Goal: Obtain resource: Download file/media

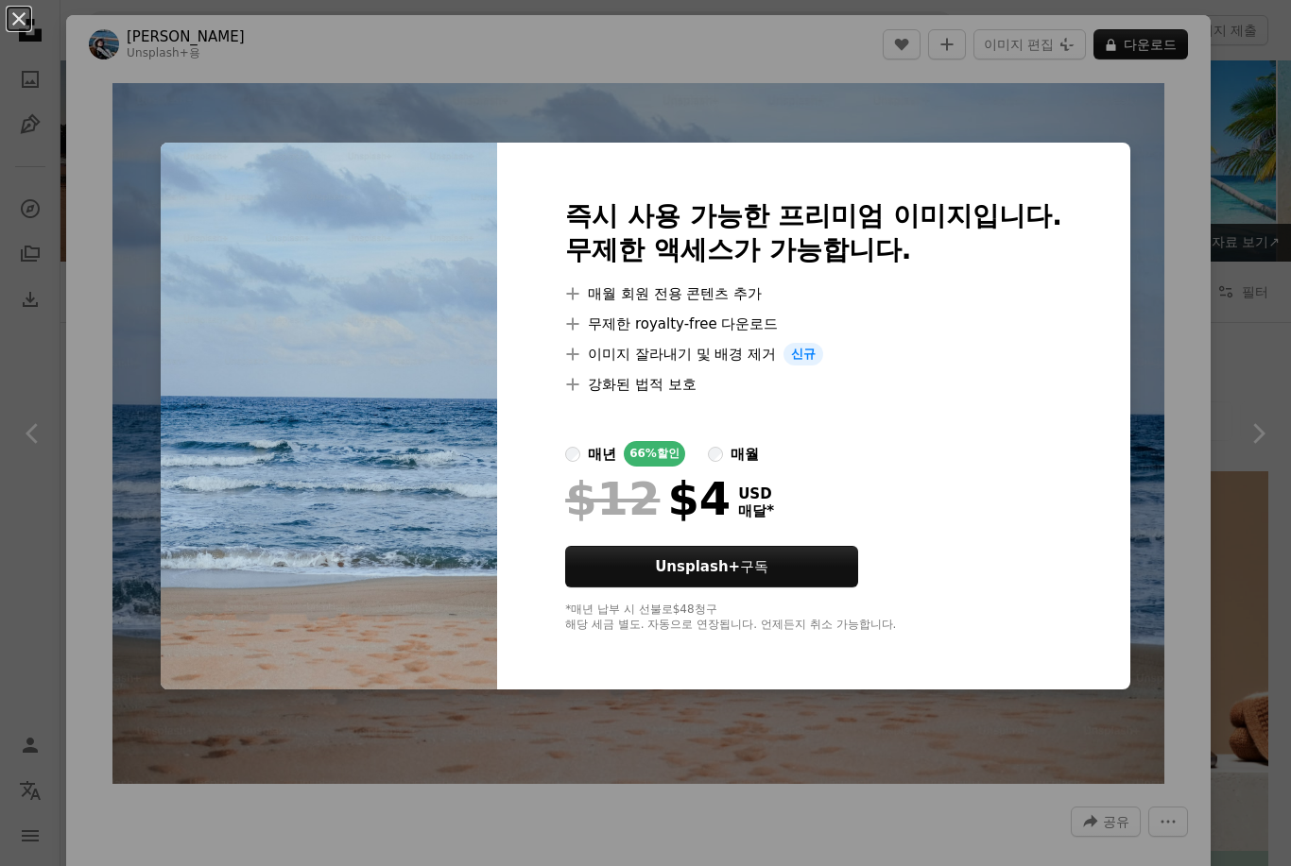
scroll to position [2380, 0]
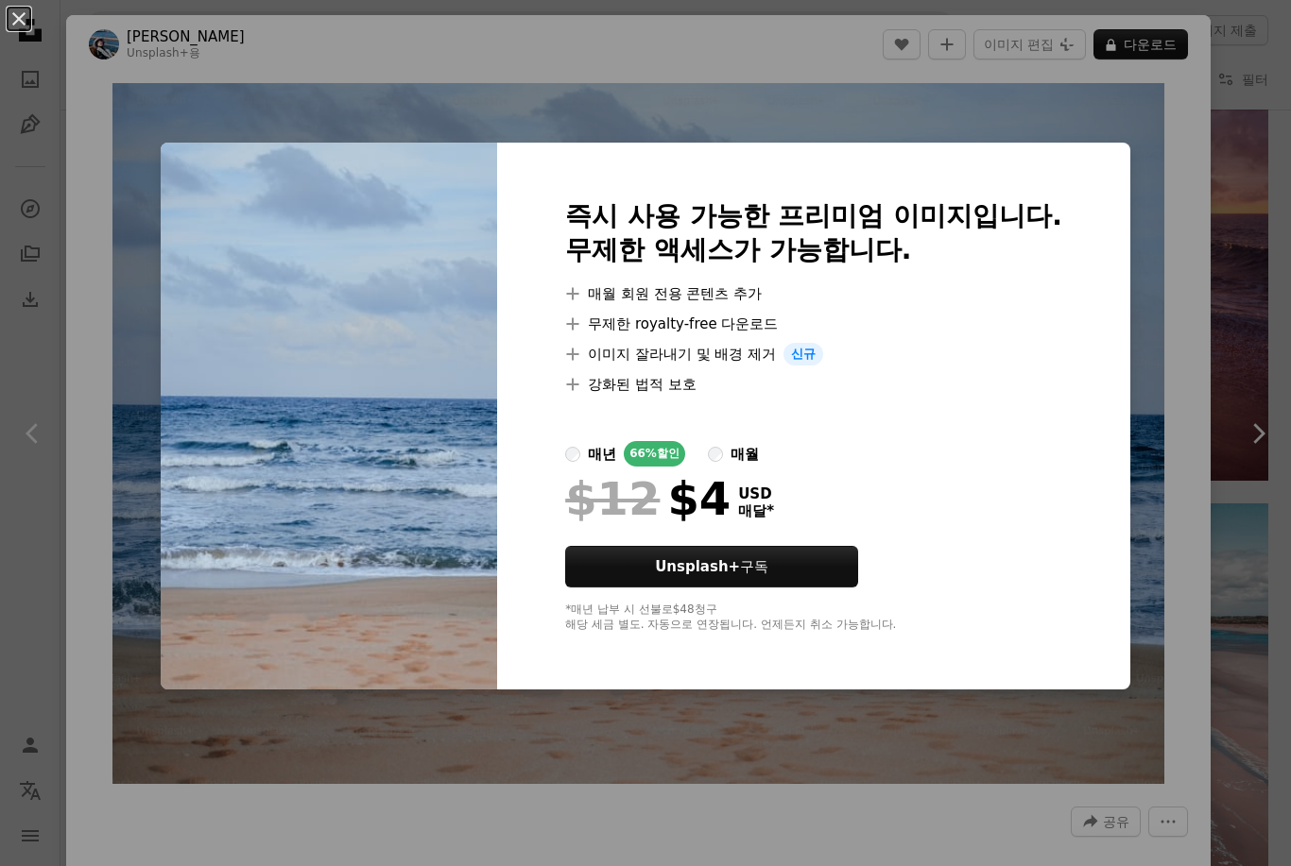
click at [1181, 343] on div "An X shape 즉시 사용 가능한 프리미엄 이미지입니다. 무제한 액세스가 가능합니다. A plus sign 매월 회원 전용 콘텐츠 추가 A…" at bounding box center [645, 433] width 1291 height 866
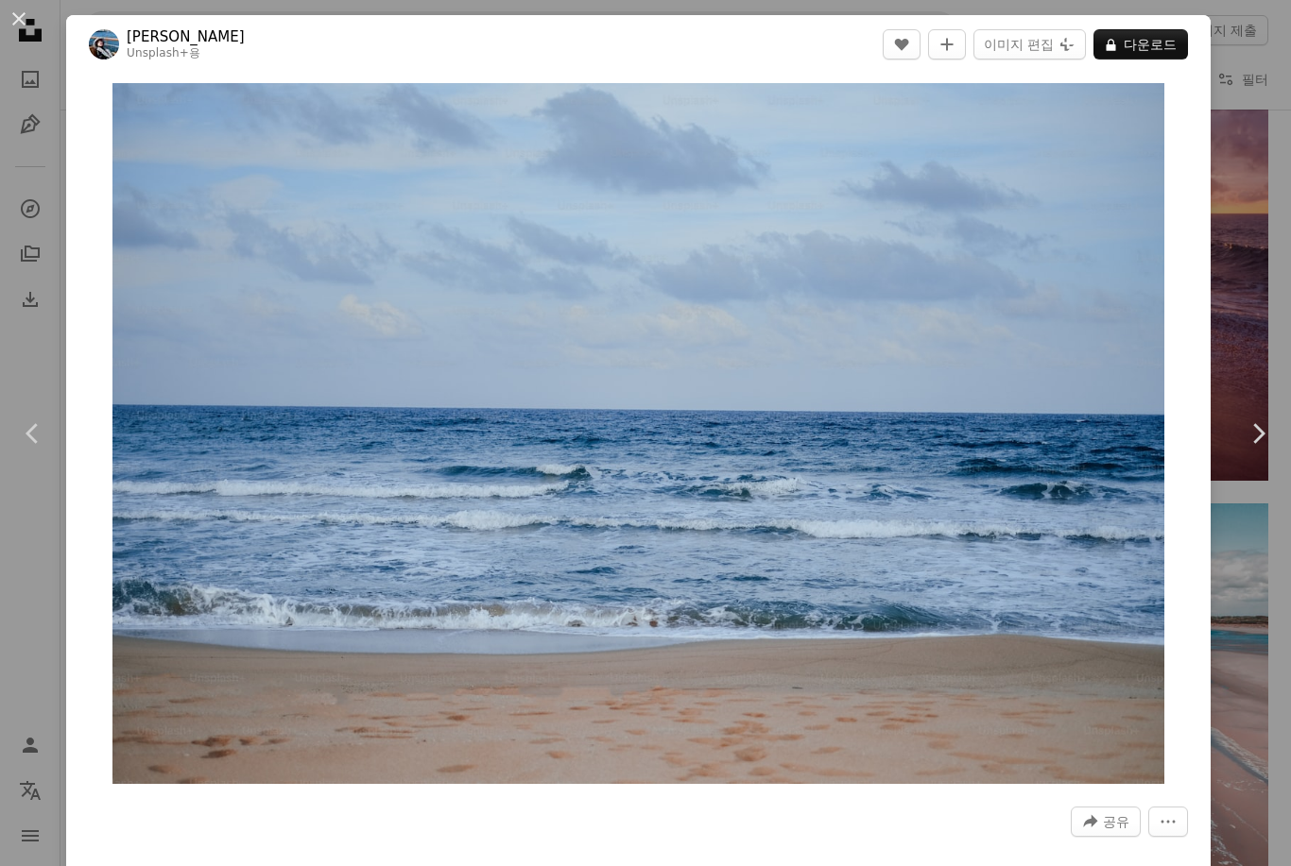
click at [30, 30] on button "An X shape" at bounding box center [19, 19] width 23 height 23
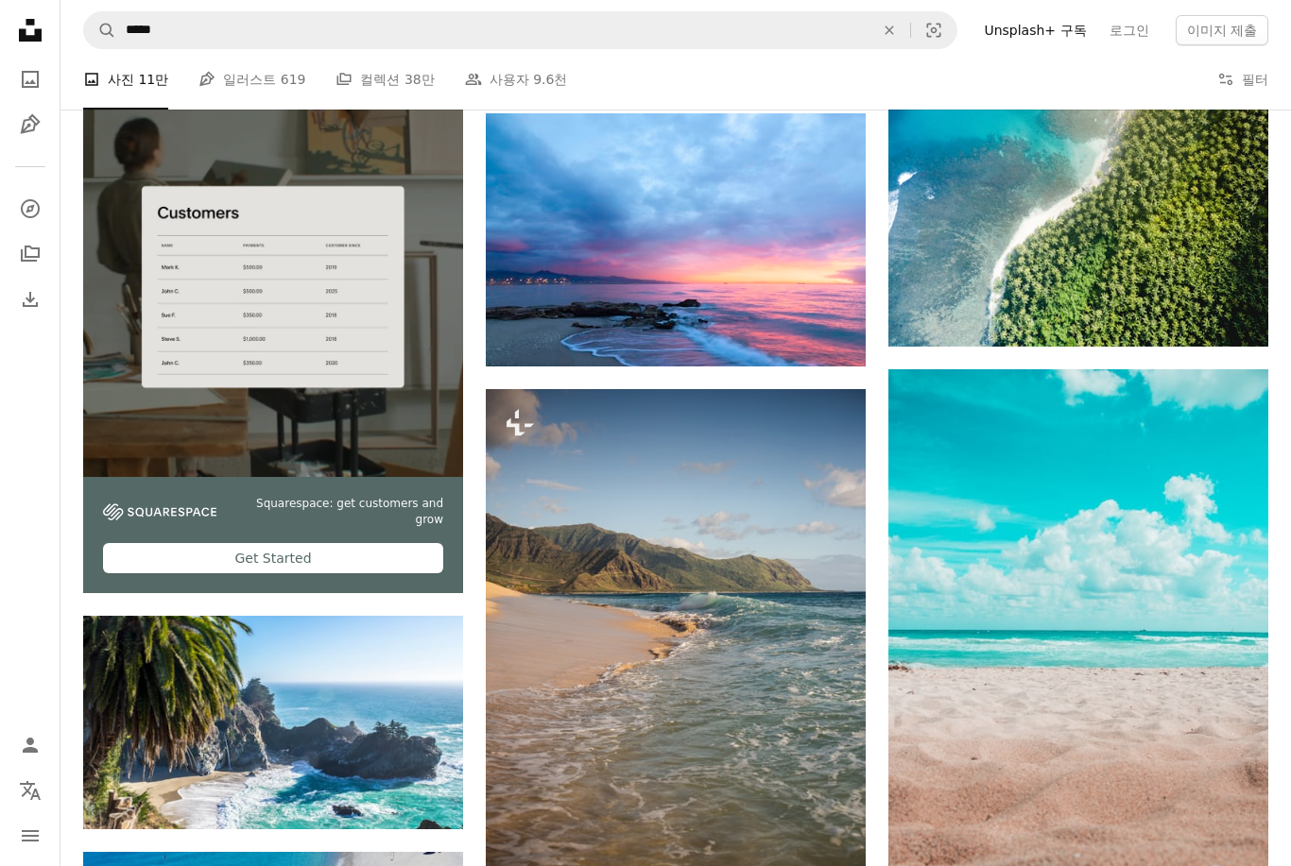
scroll to position [4017, 0]
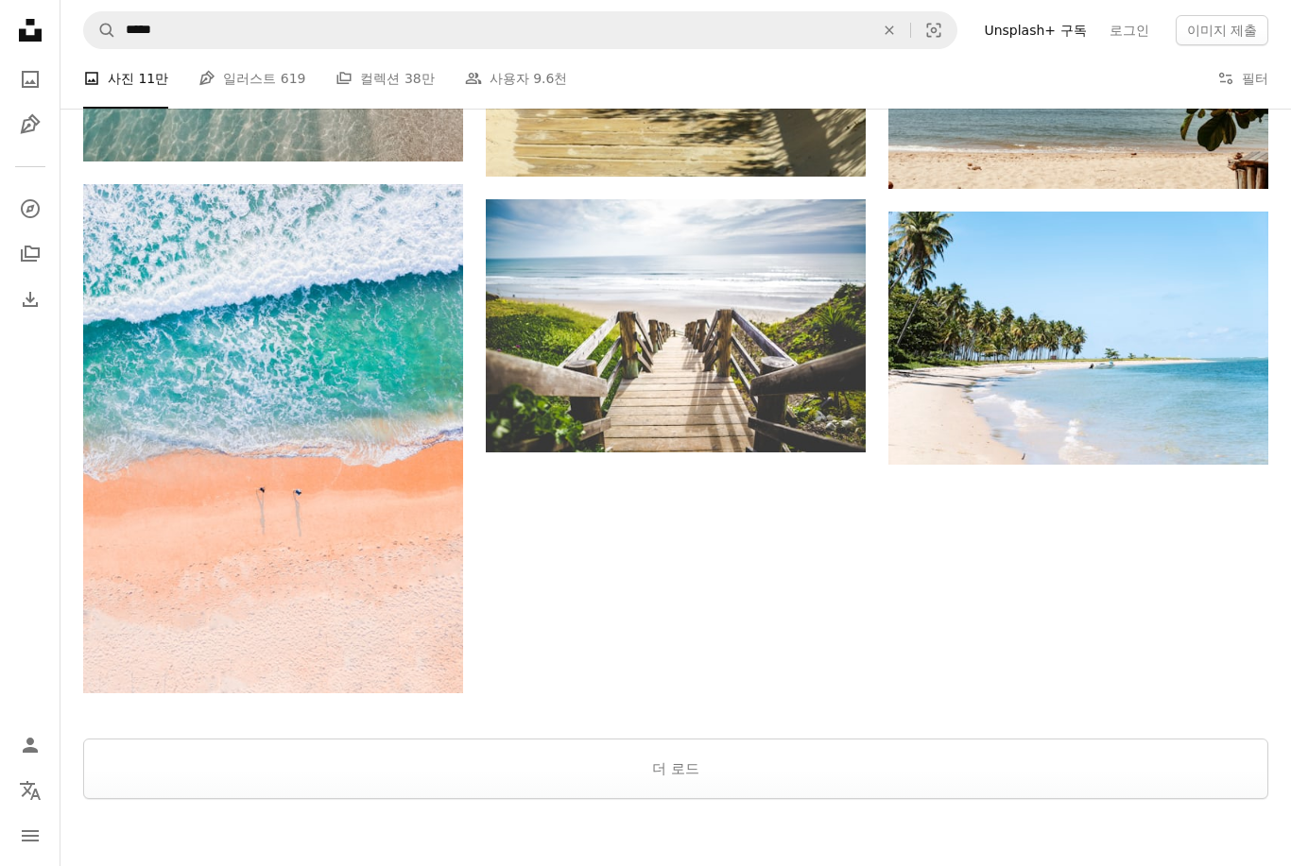
click at [1078, 766] on button "더 로드" at bounding box center [675, 770] width 1185 height 60
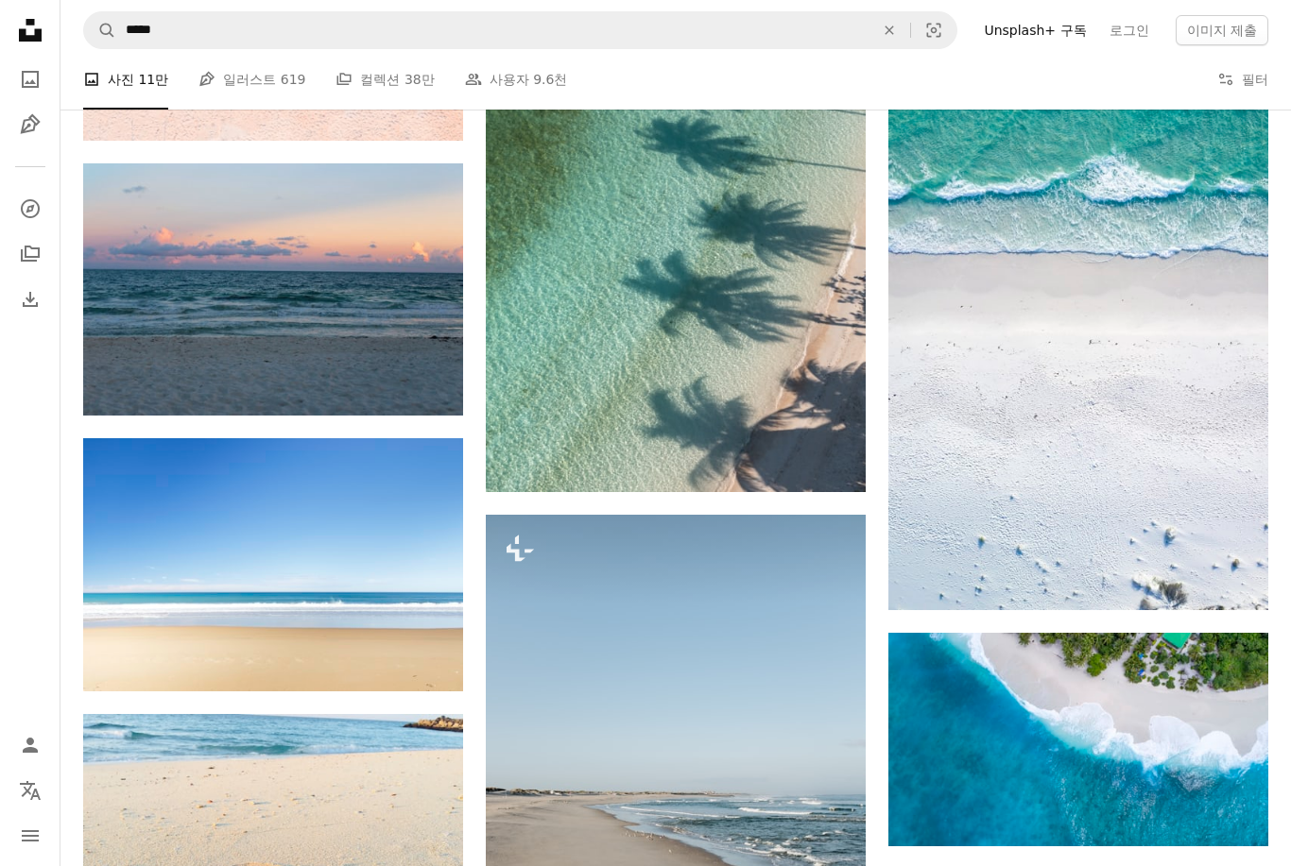
scroll to position [9744, 0]
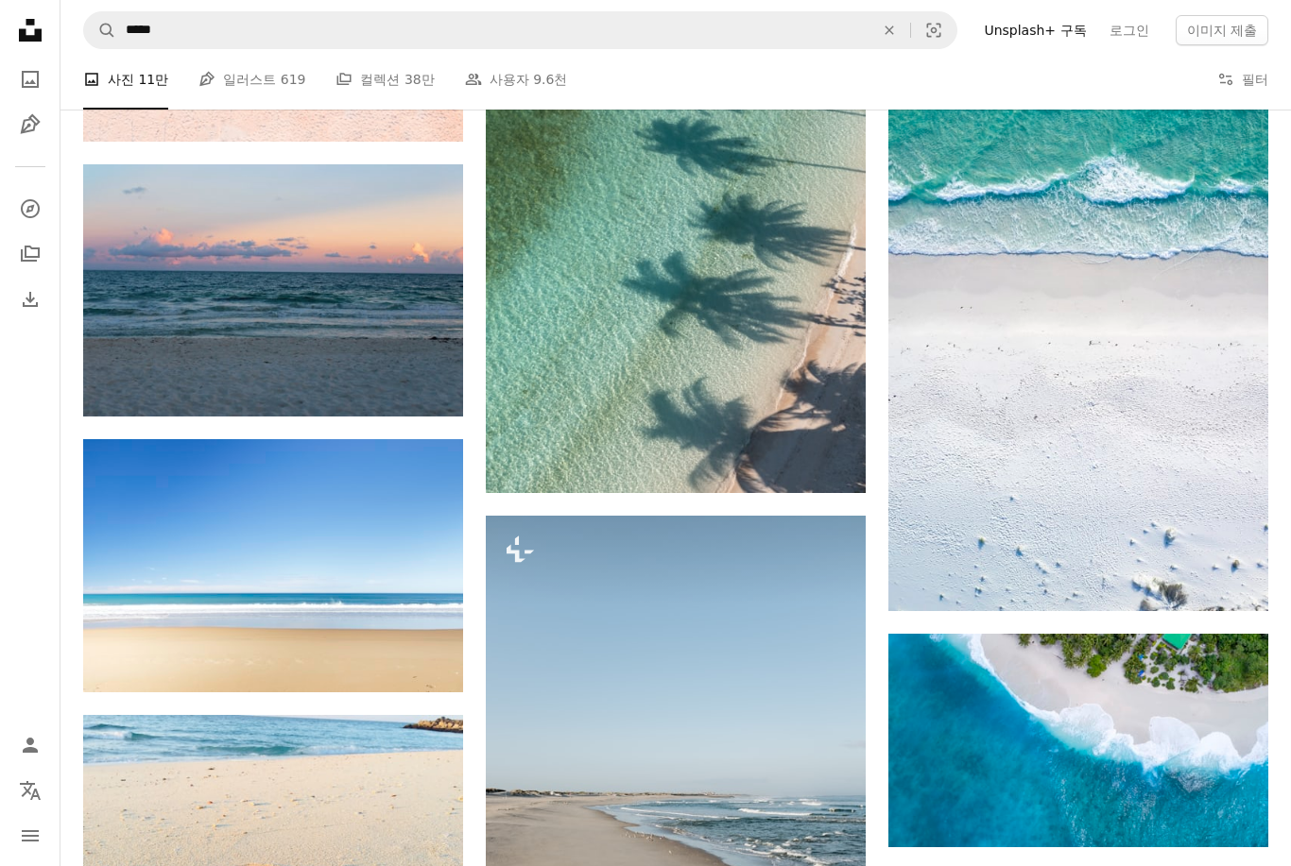
click at [387, 309] on img at bounding box center [273, 290] width 380 height 253
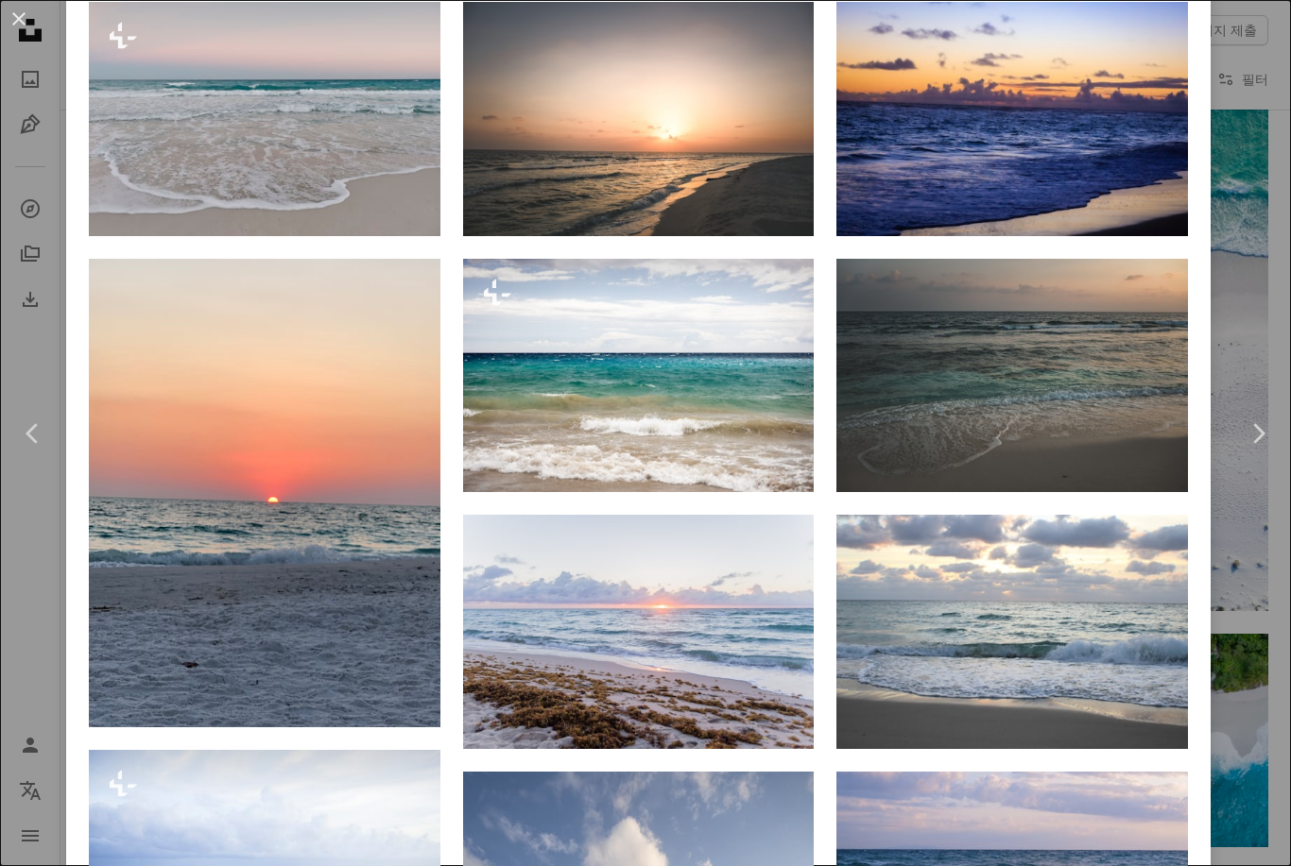
scroll to position [1762, 0]
